Goal: Task Accomplishment & Management: Manage account settings

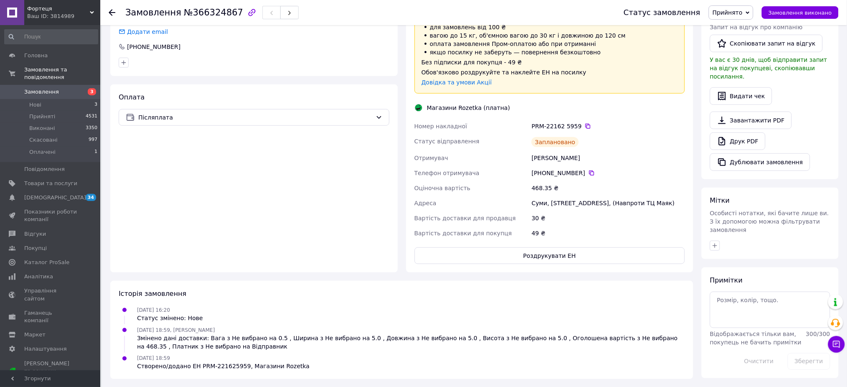
scroll to position [221, 0]
click at [44, 88] on span "Замовлення" at bounding box center [41, 92] width 35 height 8
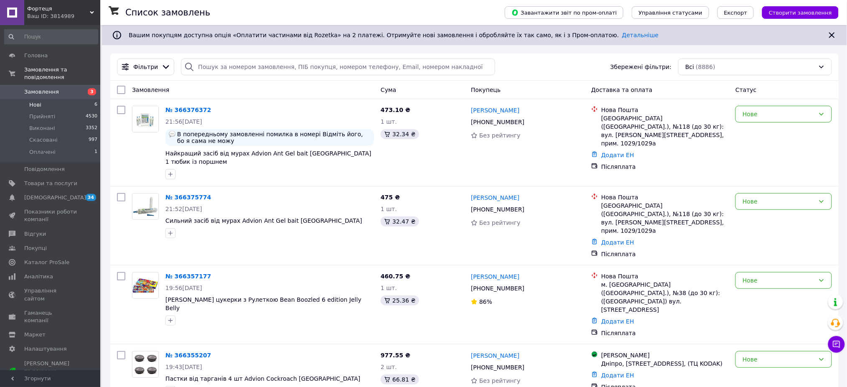
click at [40, 101] on span "Нові" at bounding box center [35, 105] width 12 height 8
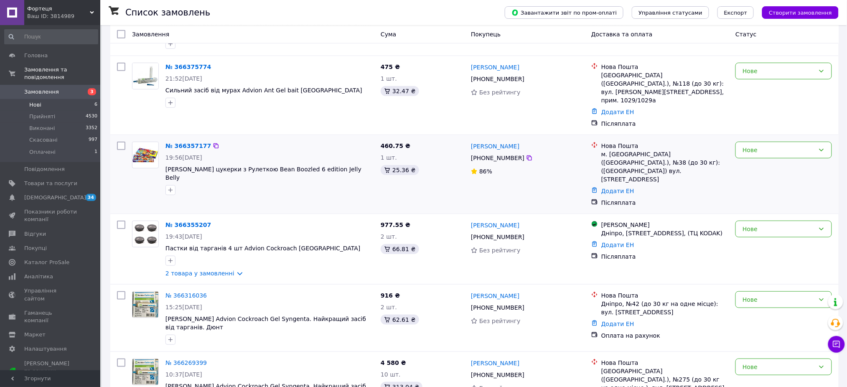
scroll to position [159, 0]
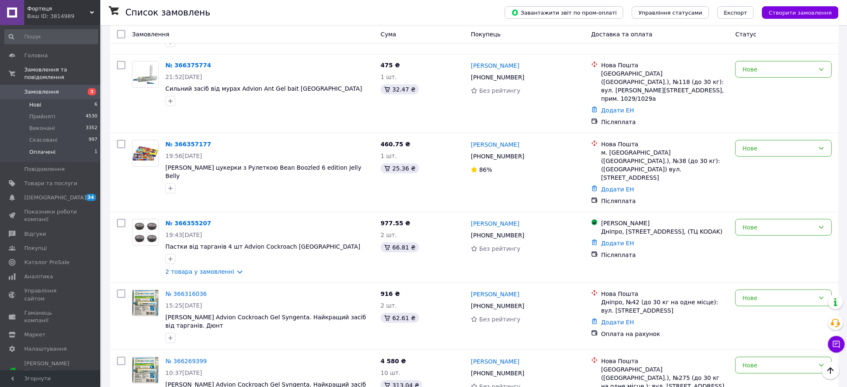
click at [36, 148] on span "Оплачені" at bounding box center [42, 152] width 26 height 8
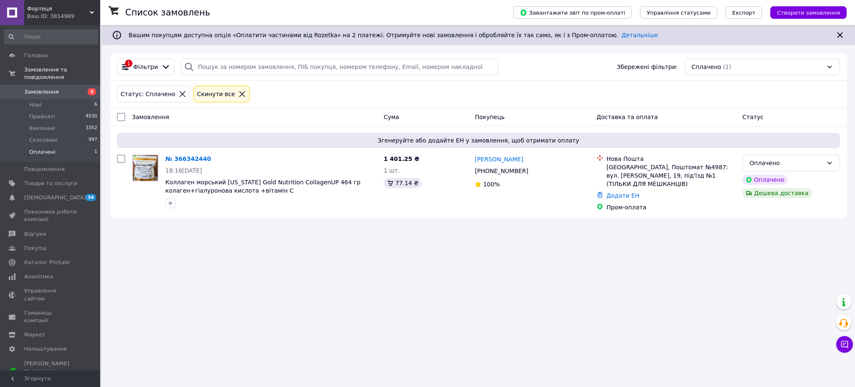
click at [62, 13] on div "Ваш ID: 3814989" at bounding box center [63, 17] width 73 height 8
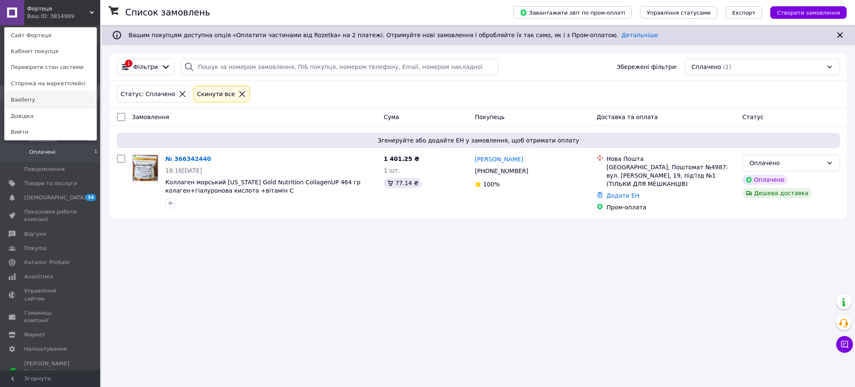
click at [39, 101] on link "Baellerry" at bounding box center [51, 100] width 92 height 16
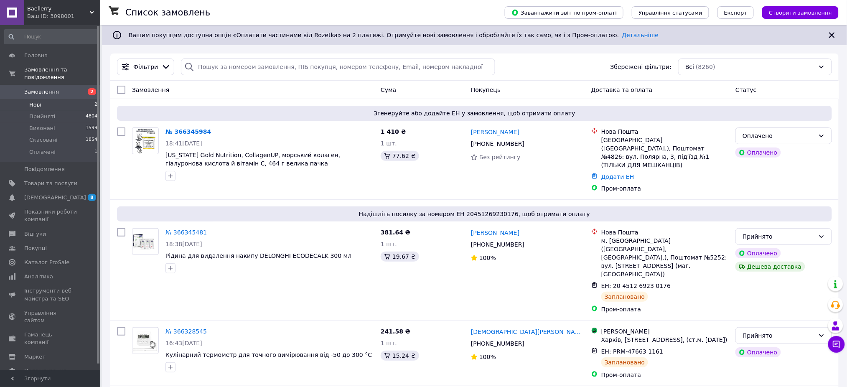
click at [43, 99] on li "Нові 2" at bounding box center [51, 105] width 102 height 12
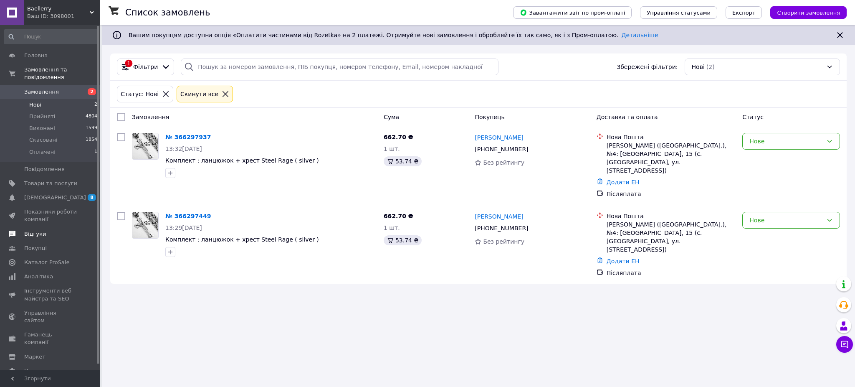
click at [35, 230] on span "Відгуки" at bounding box center [35, 234] width 22 height 8
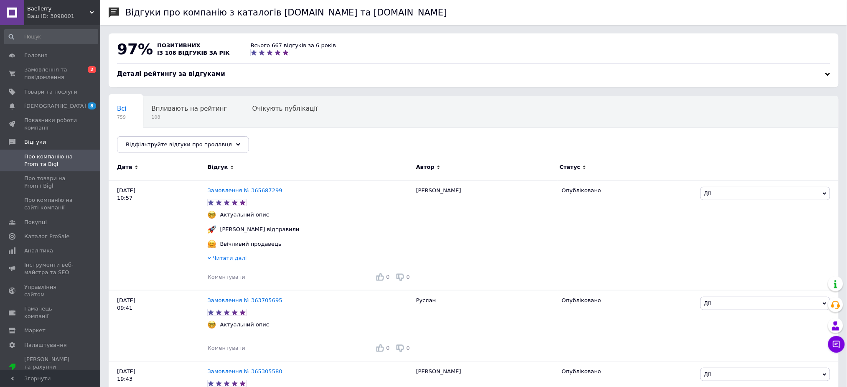
click at [66, 10] on span "Baellerry" at bounding box center [58, 9] width 63 height 8
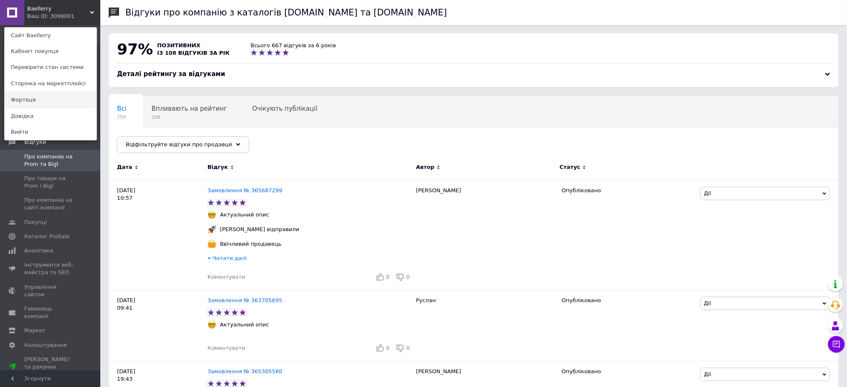
click at [40, 101] on link "Фортеця" at bounding box center [51, 100] width 92 height 16
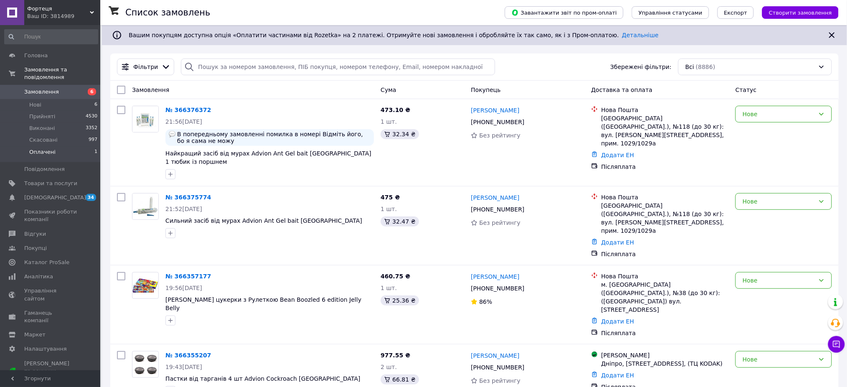
click at [48, 148] on span "Оплачені" at bounding box center [42, 152] width 26 height 8
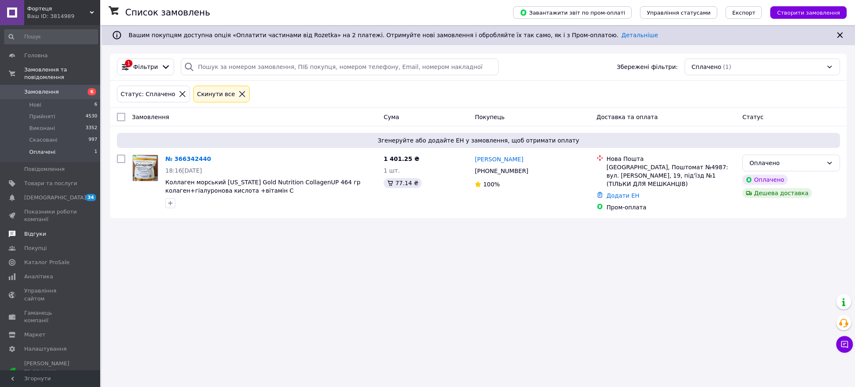
click at [41, 230] on span "Відгуки" at bounding box center [35, 234] width 22 height 8
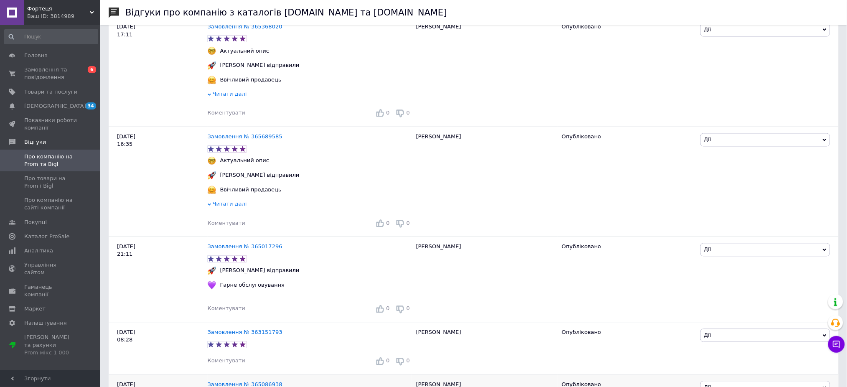
scroll to position [612, 0]
